Goal: Task Accomplishment & Management: Manage account settings

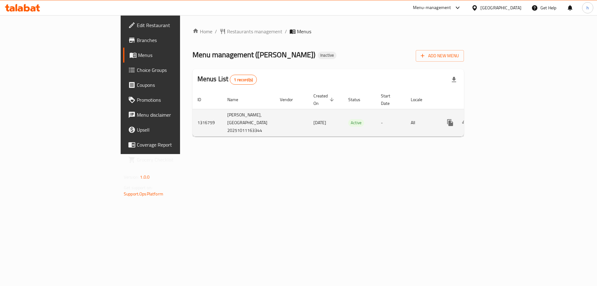
click at [309, 124] on td "[DATE]" at bounding box center [326, 122] width 35 height 27
click at [499, 119] on icon "enhanced table" at bounding box center [495, 122] width 7 height 7
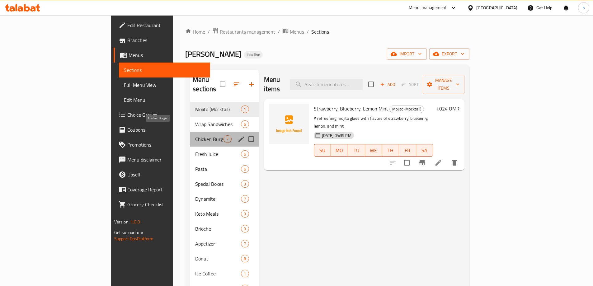
click at [195, 135] on span "Chicken Burger" at bounding box center [209, 138] width 28 height 7
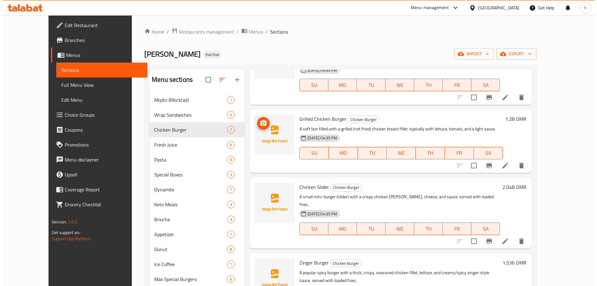
scroll to position [213, 0]
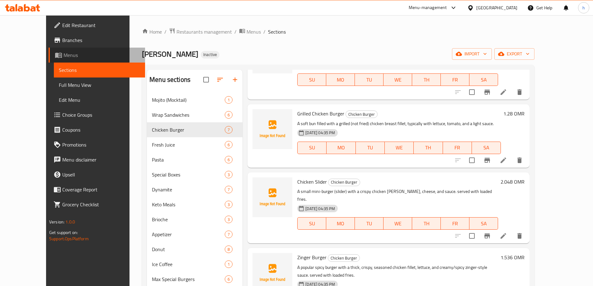
click at [63, 55] on span "Menus" at bounding box center [101, 54] width 77 height 7
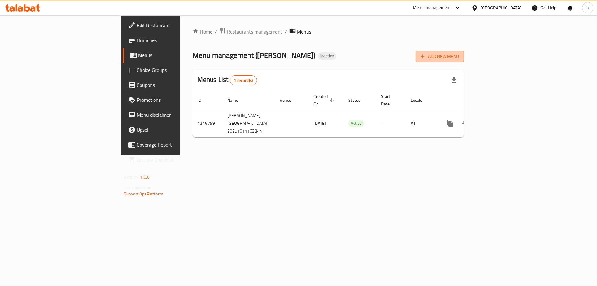
click at [459, 55] on span "Add New Menu" at bounding box center [440, 57] width 38 height 8
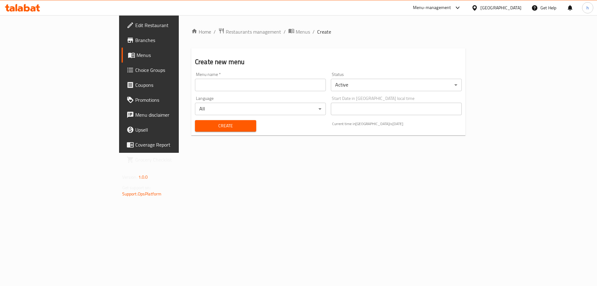
click at [220, 82] on input "text" at bounding box center [260, 85] width 131 height 12
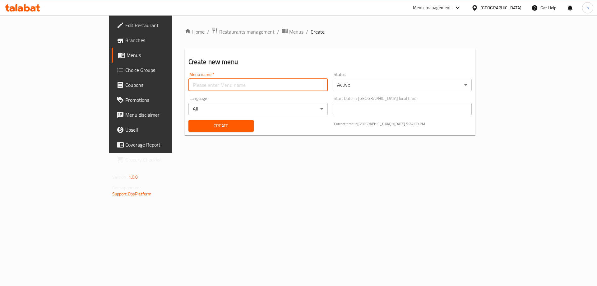
type input "haidy"
click at [195, 128] on span "Create" at bounding box center [221, 126] width 55 height 8
